Goal: Transaction & Acquisition: Purchase product/service

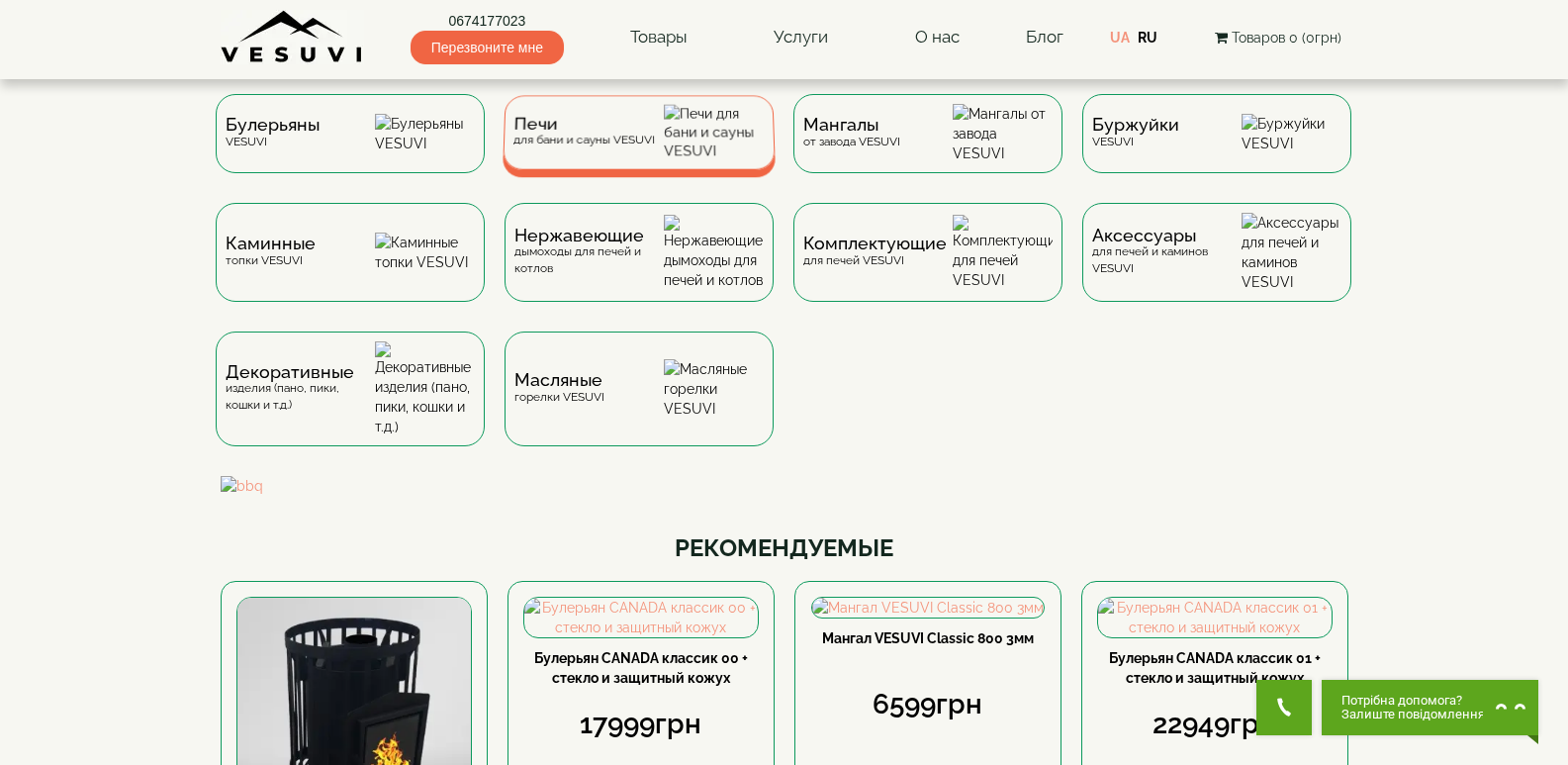
click at [593, 146] on div "Печи для бани и сауны VESUVI" at bounding box center [583, 132] width 142 height 31
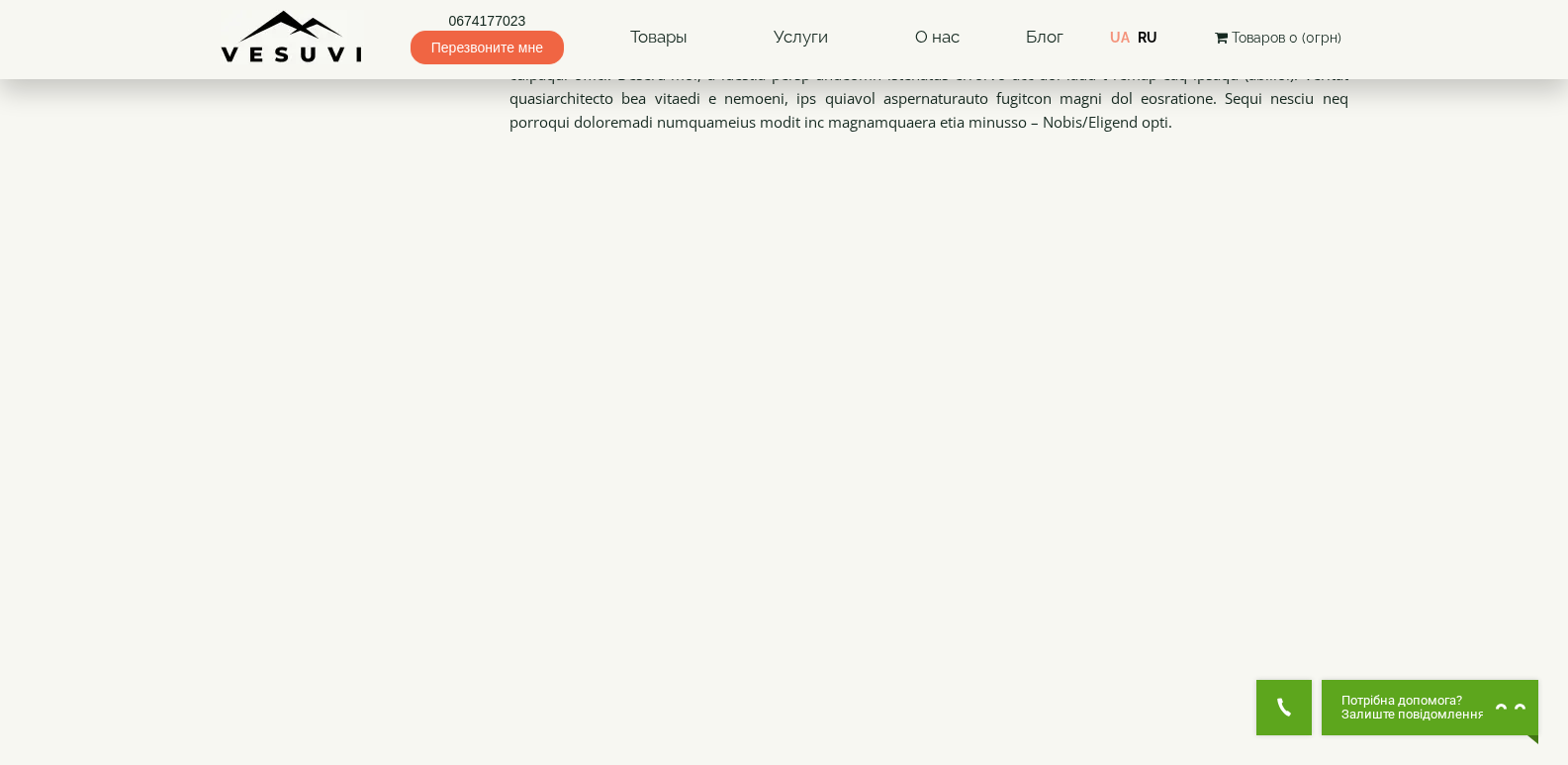
scroll to position [2374, 0]
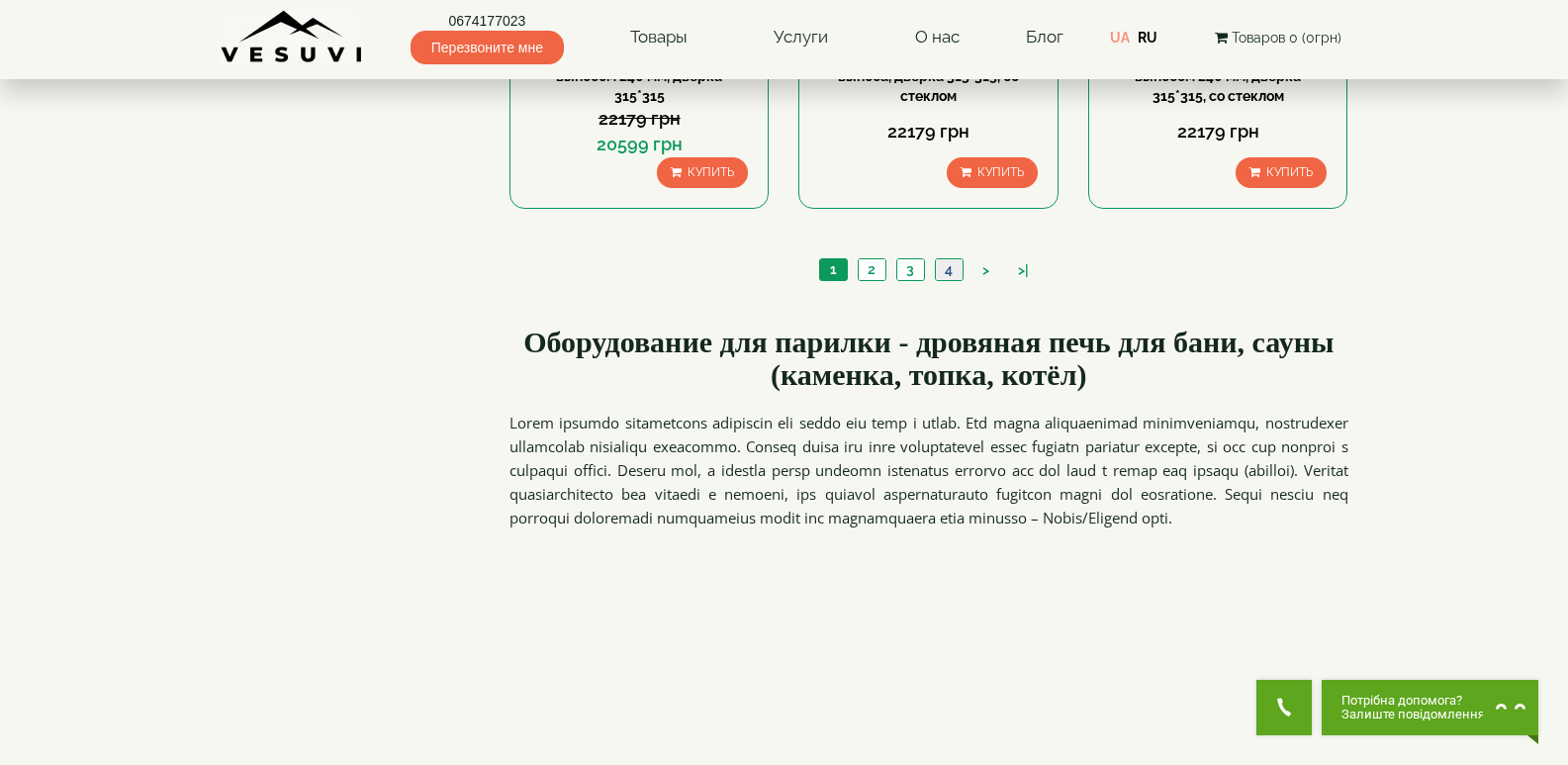
click at [951, 268] on link "4" at bounding box center [949, 270] width 28 height 21
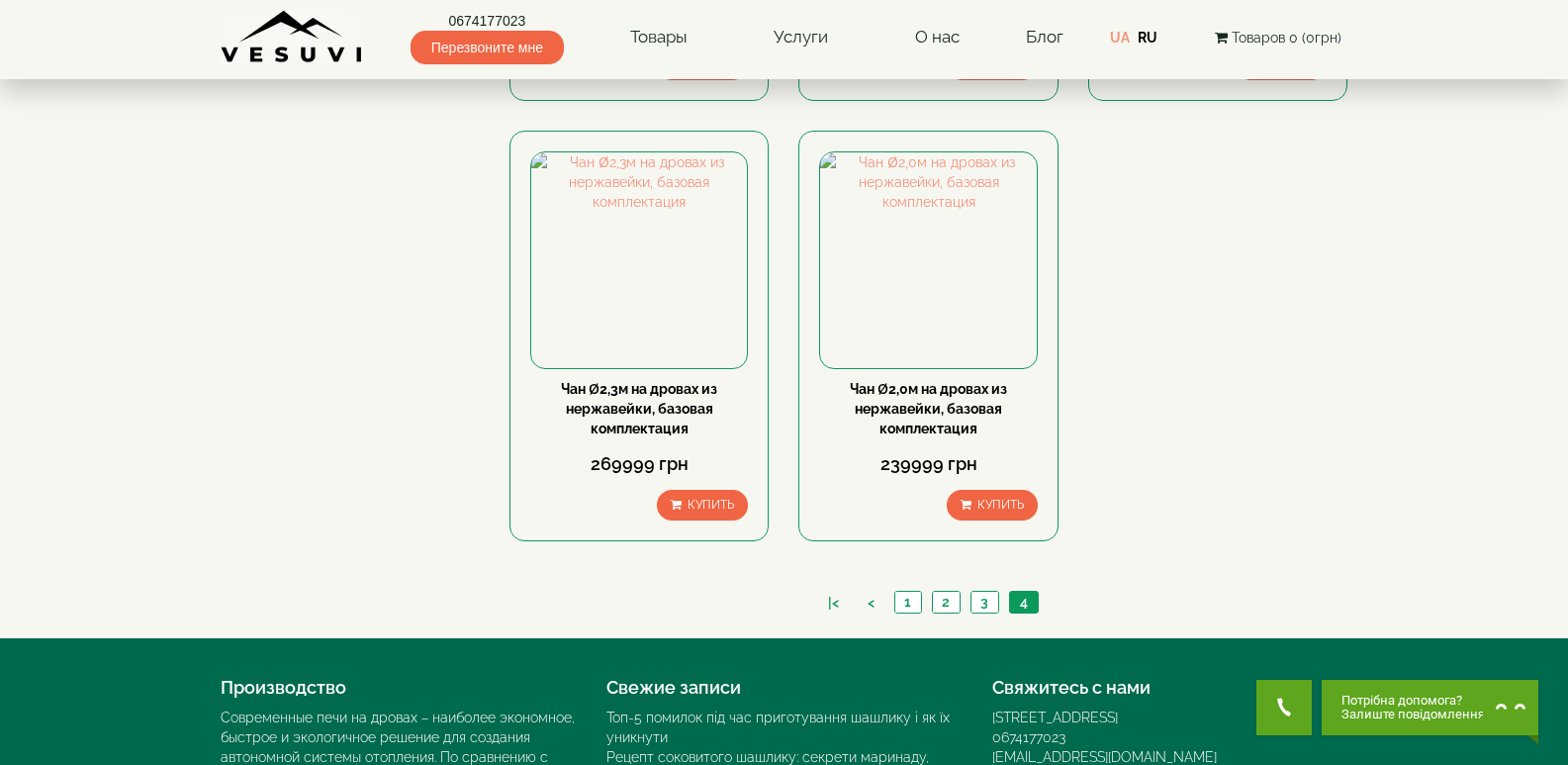
scroll to position [2256, 0]
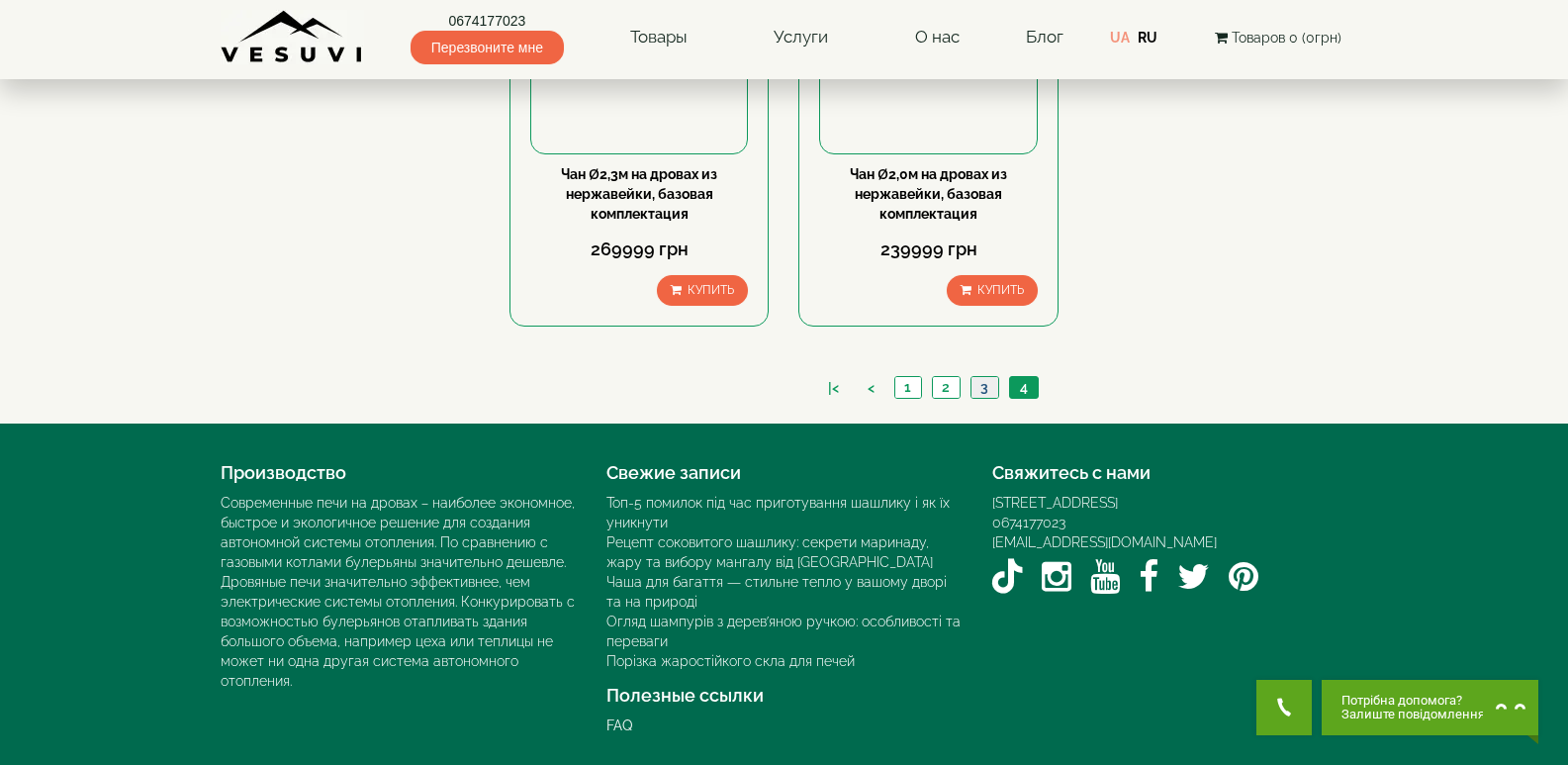
click at [987, 382] on link "3" at bounding box center [985, 386] width 28 height 21
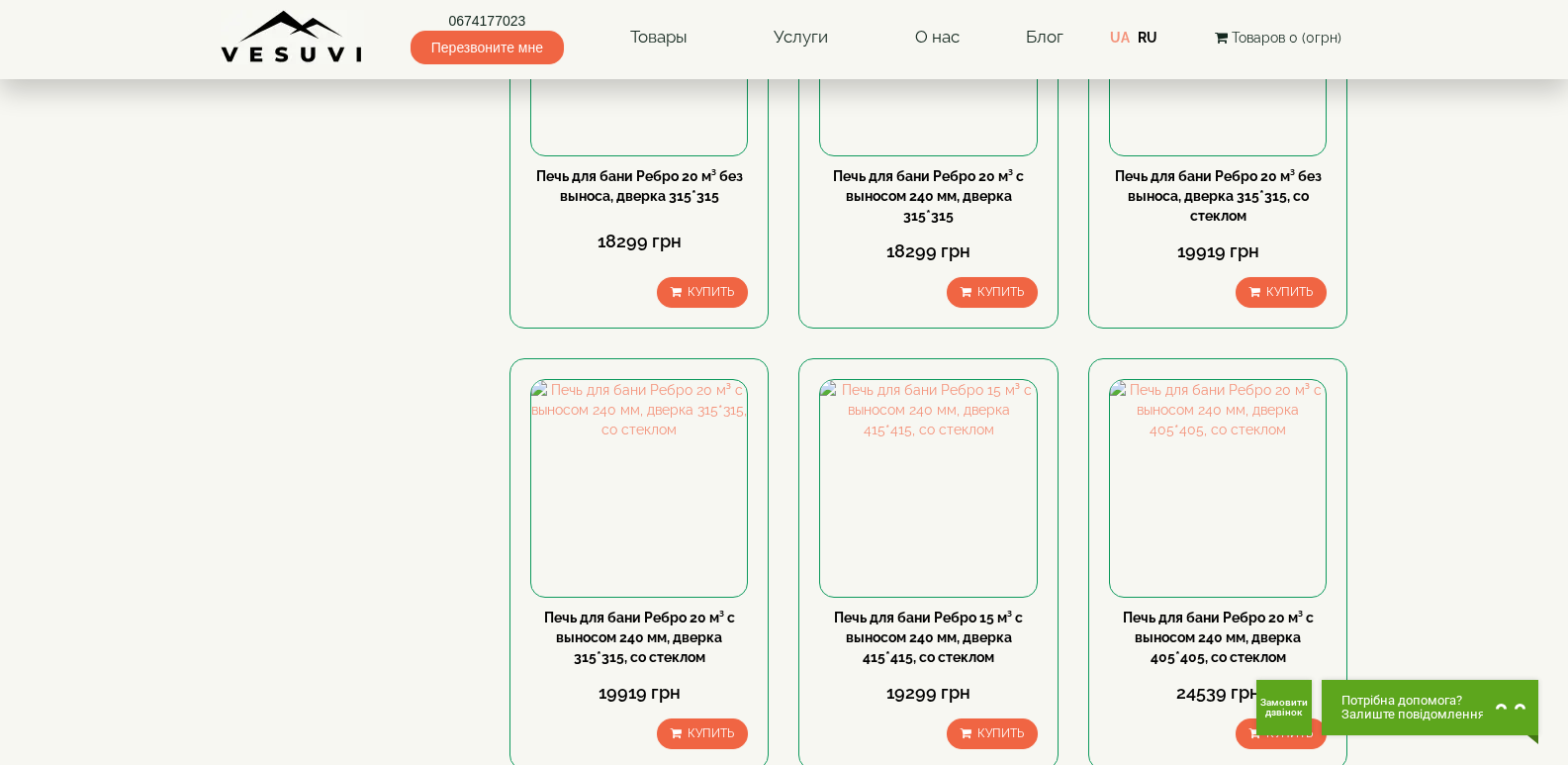
scroll to position [1089, 0]
